Goal: Navigation & Orientation: Find specific page/section

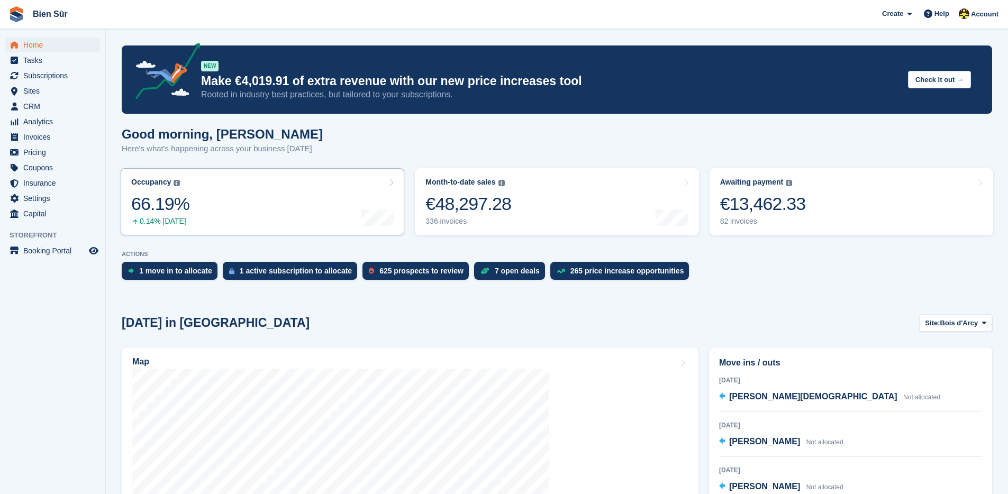
click at [254, 205] on link "Occupancy The percentage of all currently allocated units in terms of area. Inc…" at bounding box center [263, 201] width 284 height 67
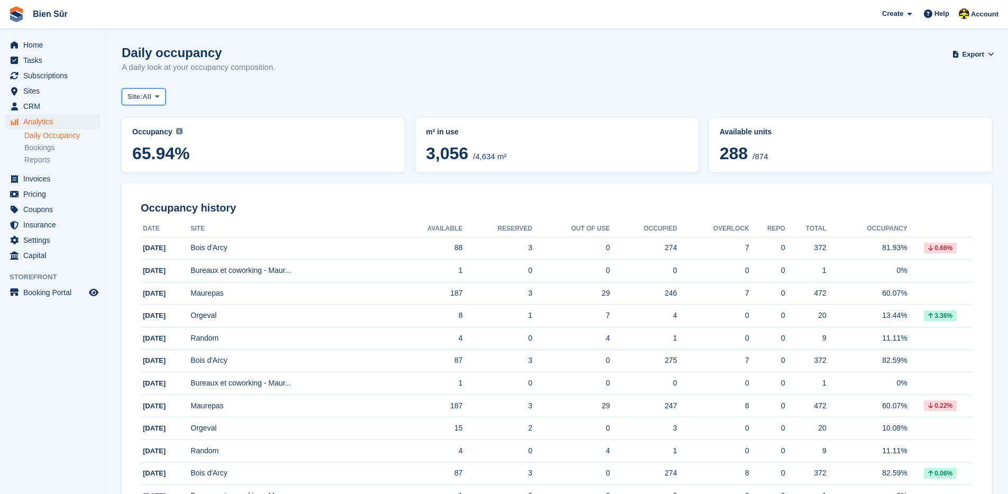
click at [151, 93] on span "All" at bounding box center [146, 97] width 9 height 11
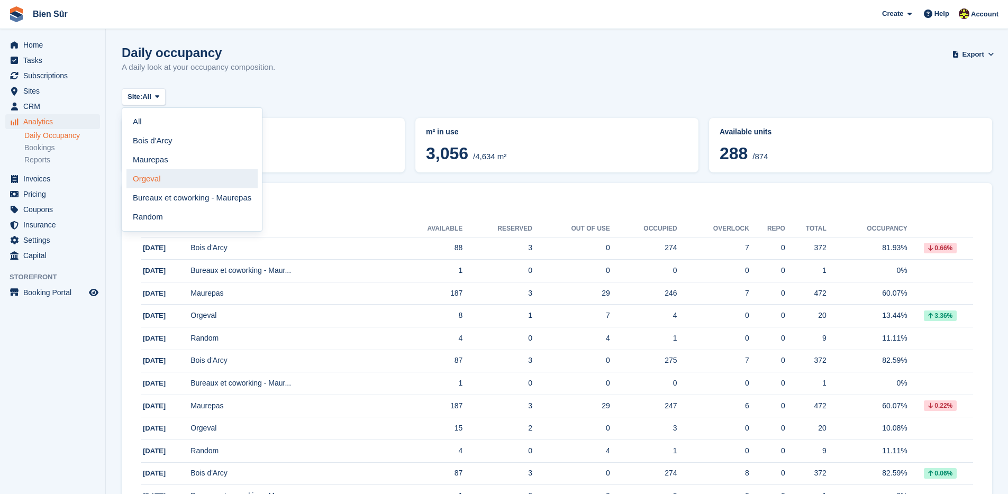
click at [156, 183] on link "Orgeval" at bounding box center [192, 178] width 131 height 19
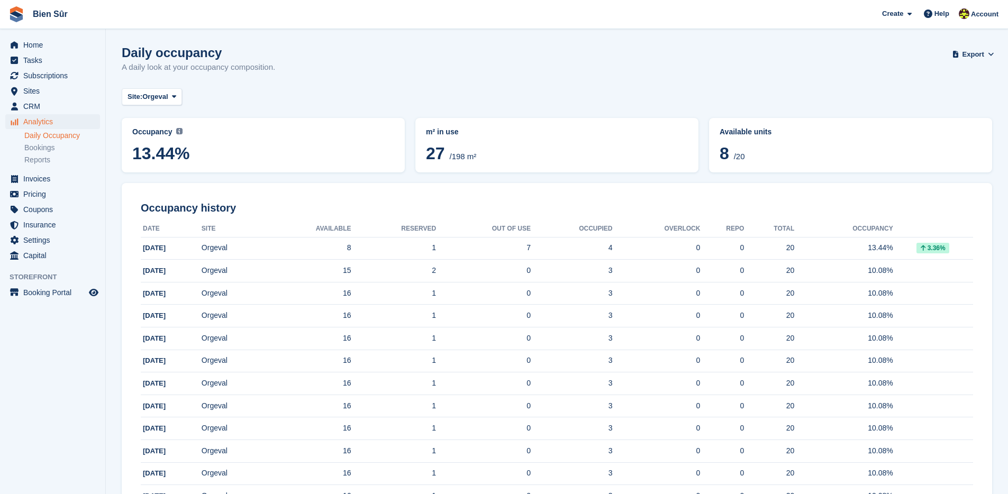
click at [759, 150] on span "8 /20" at bounding box center [851, 155] width 262 height 22
click at [40, 91] on span "Sites" at bounding box center [55, 91] width 64 height 15
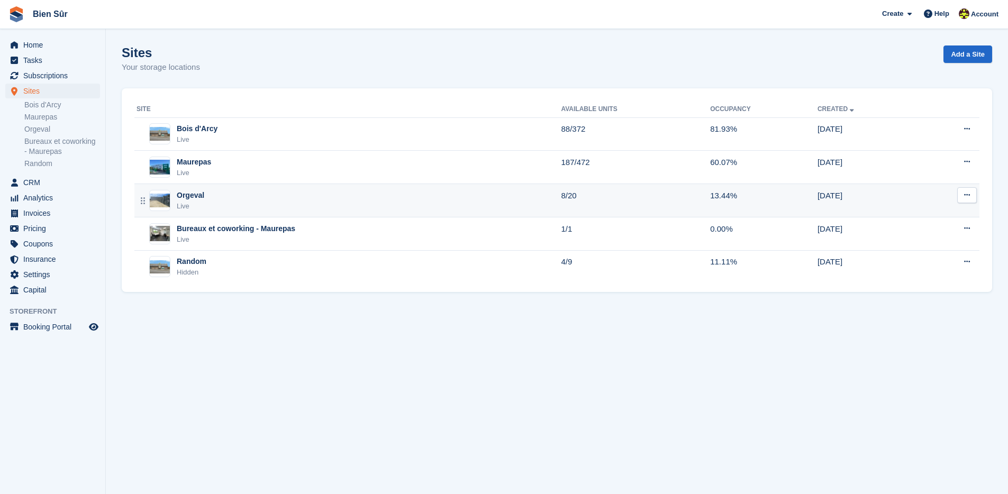
click at [234, 205] on div "Orgeval Live" at bounding box center [349, 201] width 425 height 22
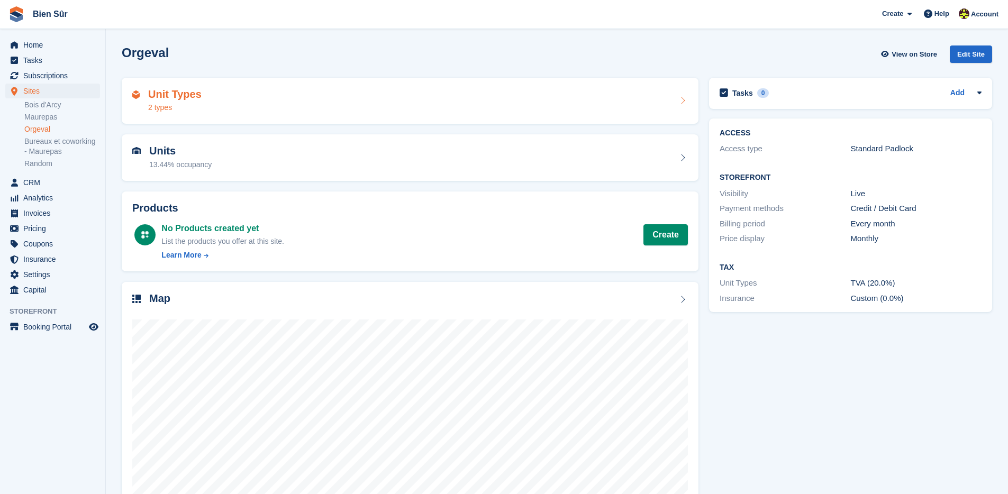
click at [231, 109] on div "Unit Types 2 types" at bounding box center [410, 100] width 556 height 25
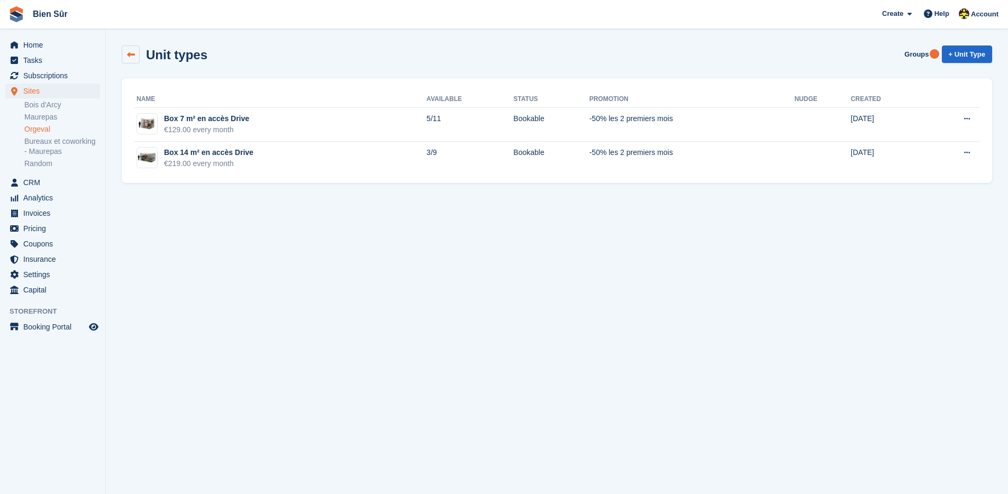
click at [133, 56] on icon at bounding box center [131, 55] width 8 height 8
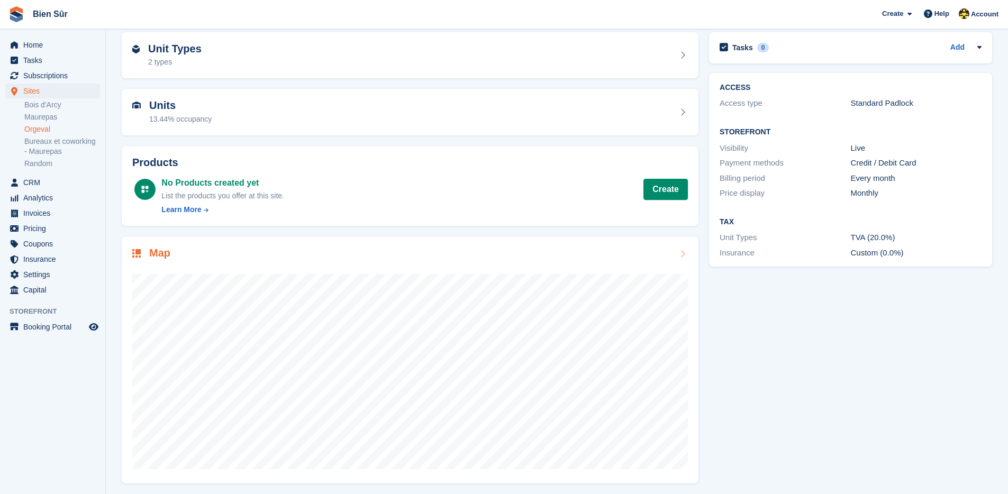
scroll to position [48, 0]
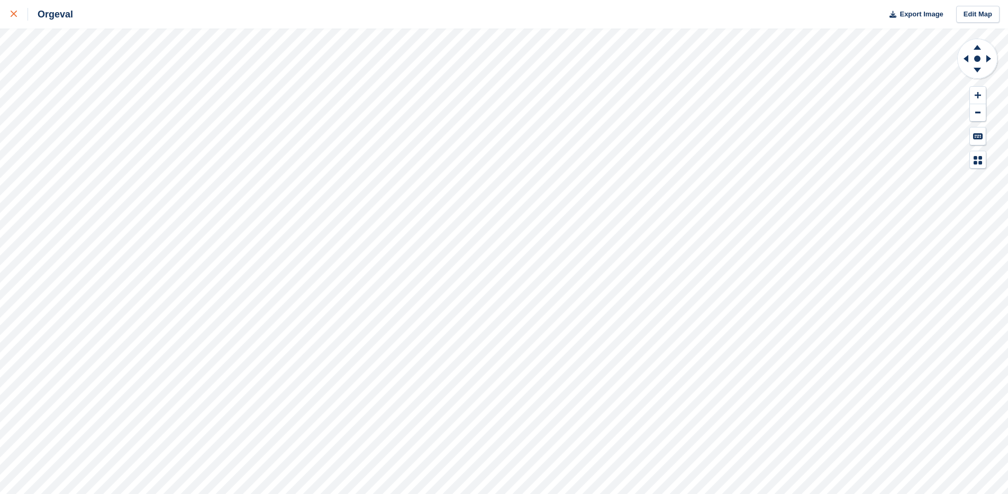
click at [11, 14] on icon at bounding box center [14, 14] width 6 height 6
